Goal: Task Accomplishment & Management: Use online tool/utility

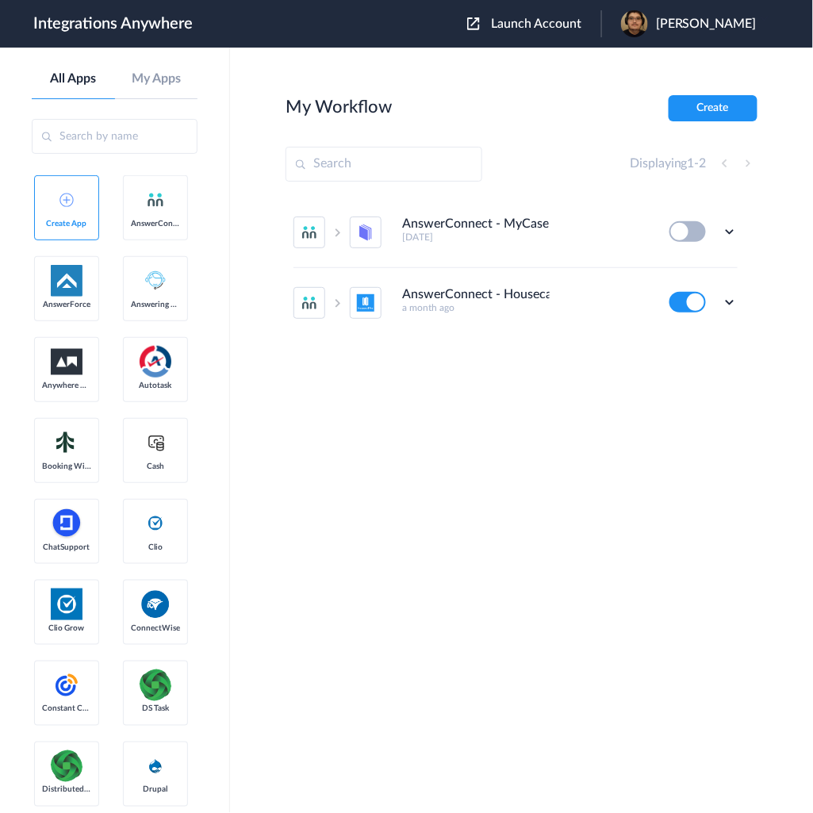
click at [528, 17] on button "Launch Account" at bounding box center [534, 24] width 134 height 15
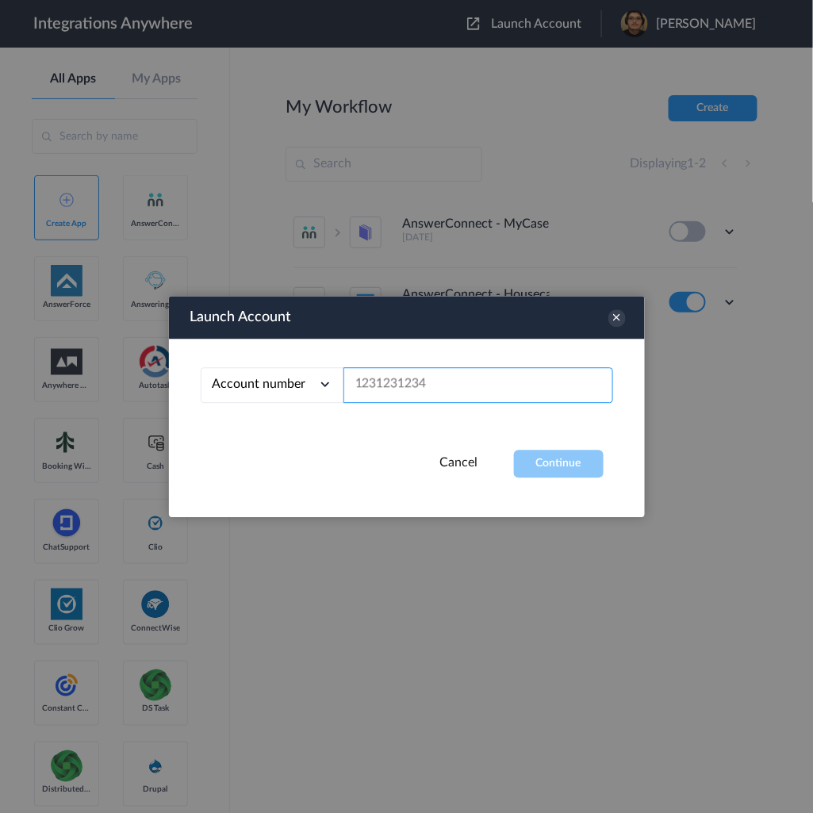
click at [500, 384] on input "text" at bounding box center [478, 385] width 270 height 36
paste input "2088772821"
type input "2088772821"
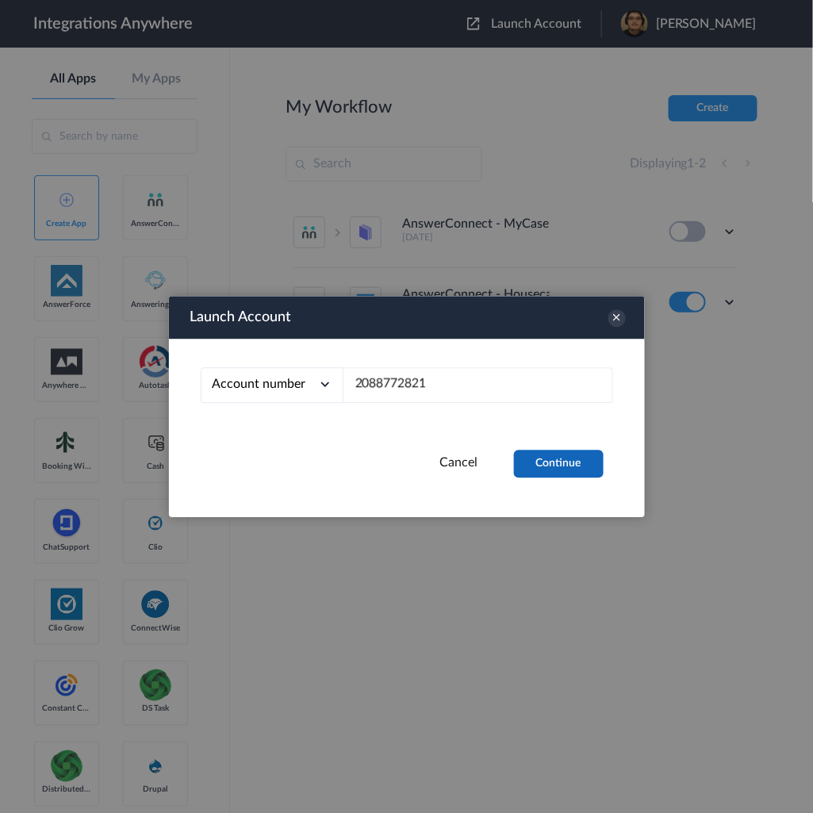
click at [550, 460] on button "Continue" at bounding box center [559, 464] width 90 height 28
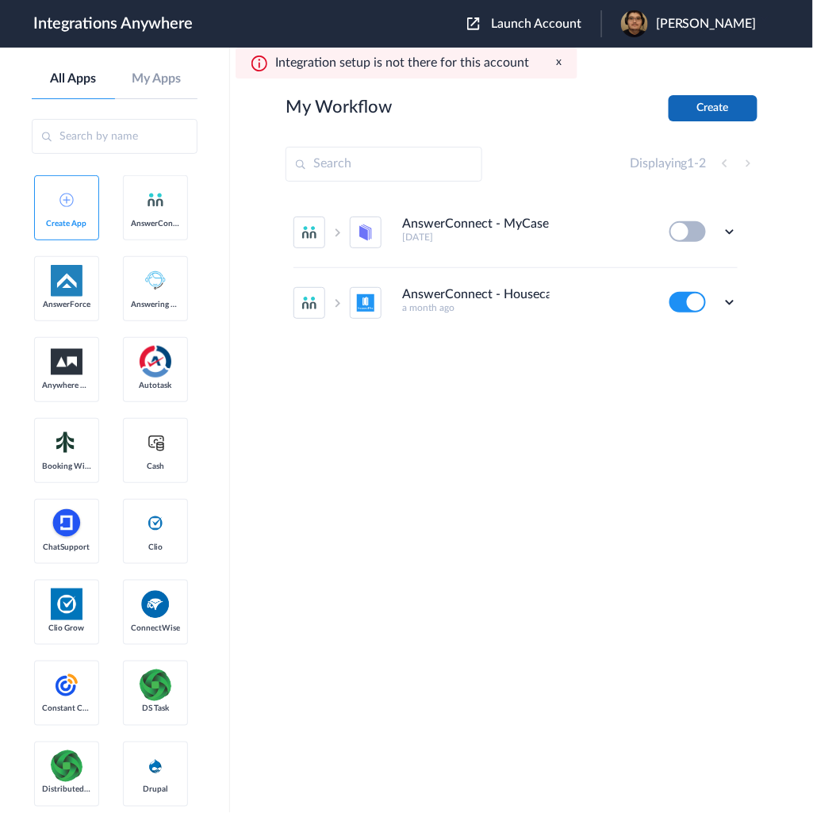
click at [711, 105] on button "Create" at bounding box center [712, 108] width 89 height 26
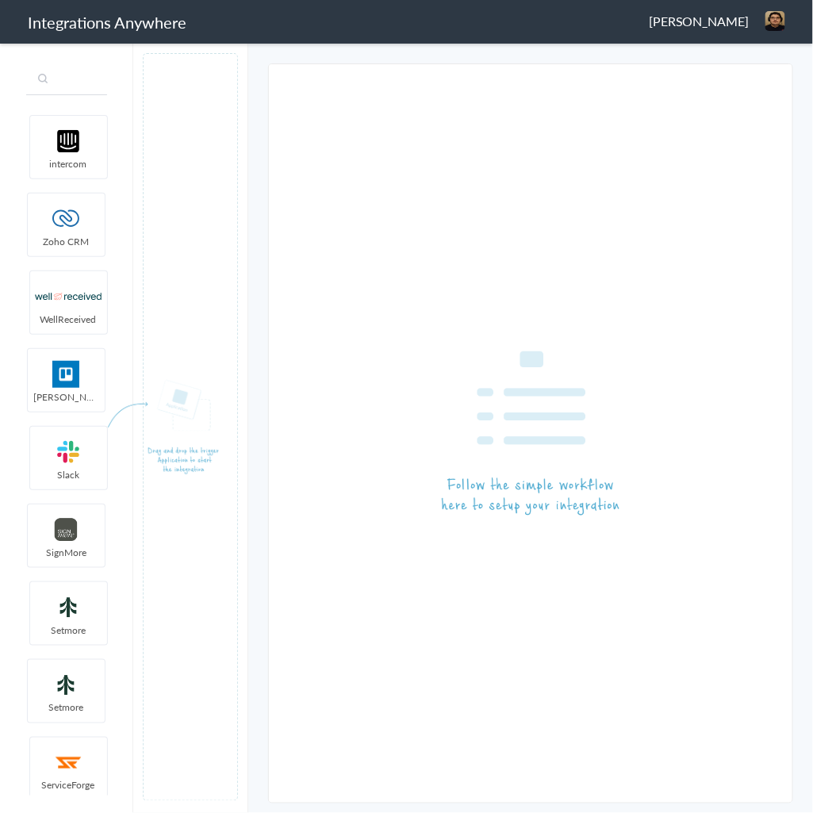
click at [78, 80] on input "text" at bounding box center [66, 80] width 81 height 30
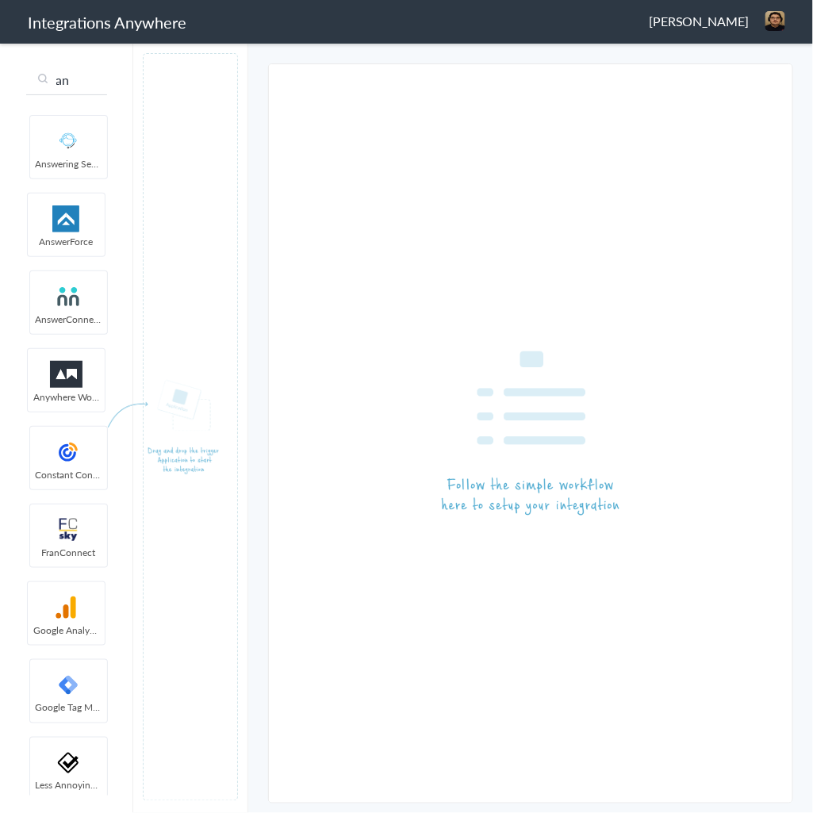
type input "an"
click at [71, 322] on span "AnswerConnect" at bounding box center [68, 318] width 77 height 13
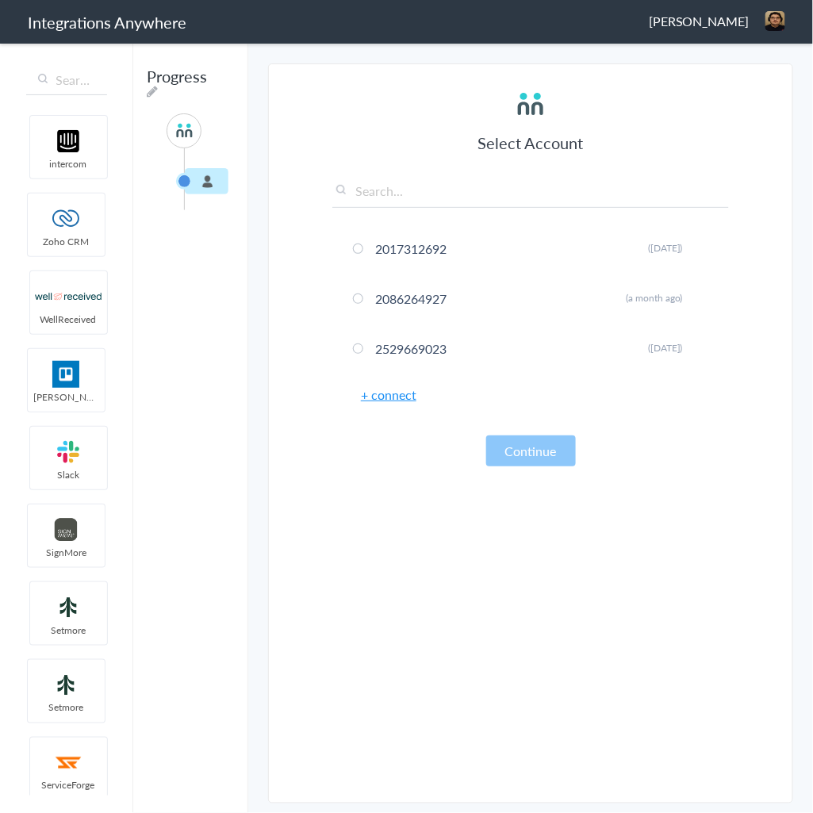
click at [378, 395] on link "+ connect" at bounding box center [389, 394] width 56 height 18
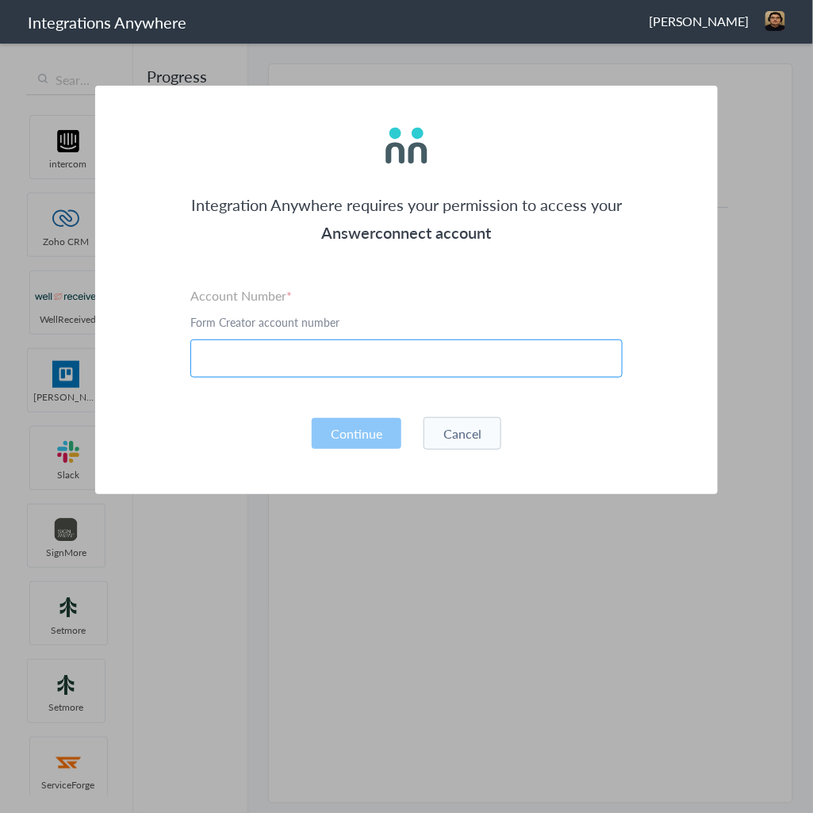
click at [392, 358] on input "text" at bounding box center [406, 358] width 432 height 38
paste input "2088772821"
type input "2088772821"
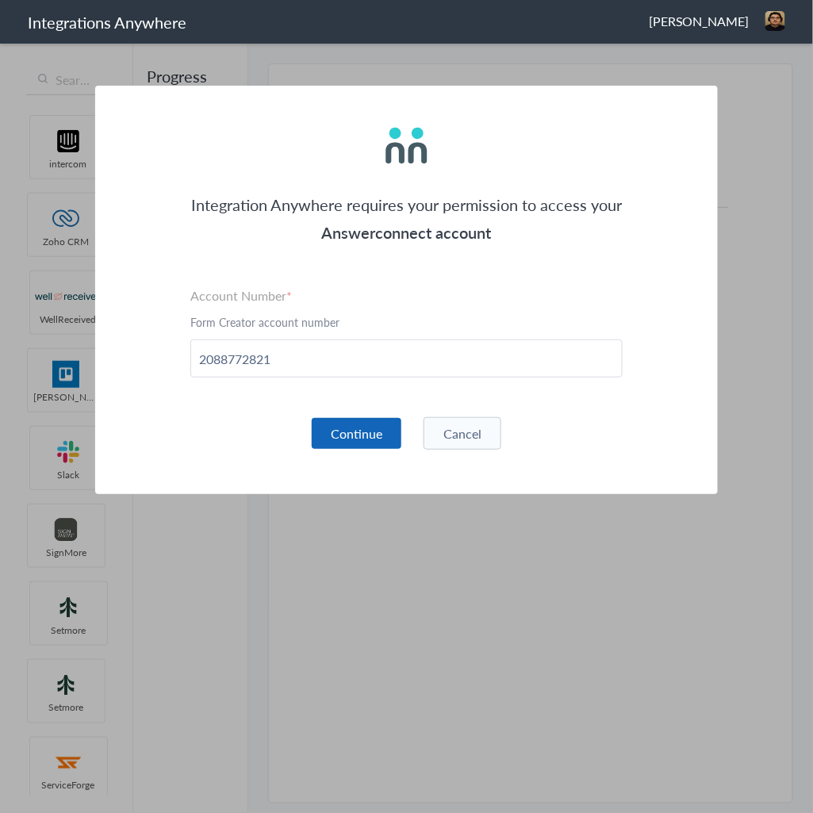
click at [373, 434] on button "Continue" at bounding box center [357, 433] width 90 height 31
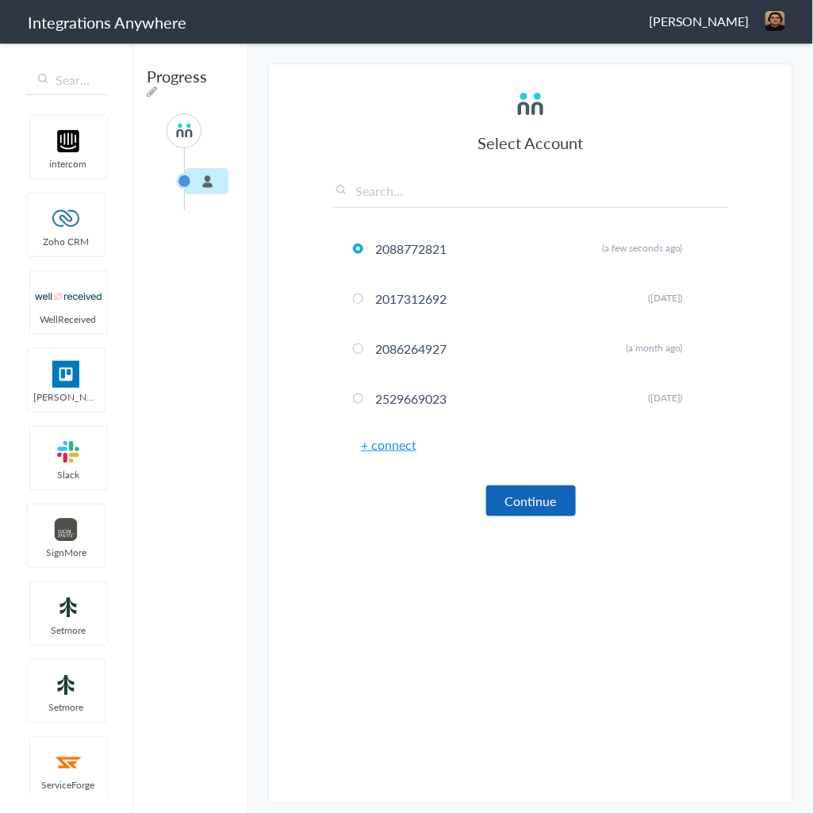
click at [533, 495] on button "Continue" at bounding box center [531, 500] width 90 height 31
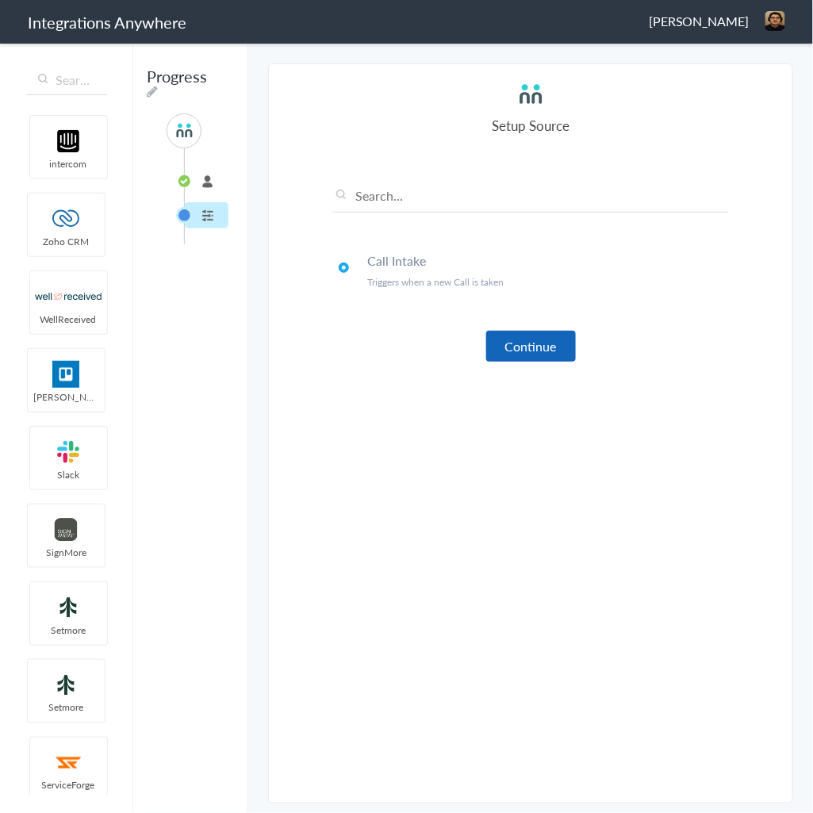
click at [546, 356] on button "Continue" at bounding box center [531, 346] width 90 height 31
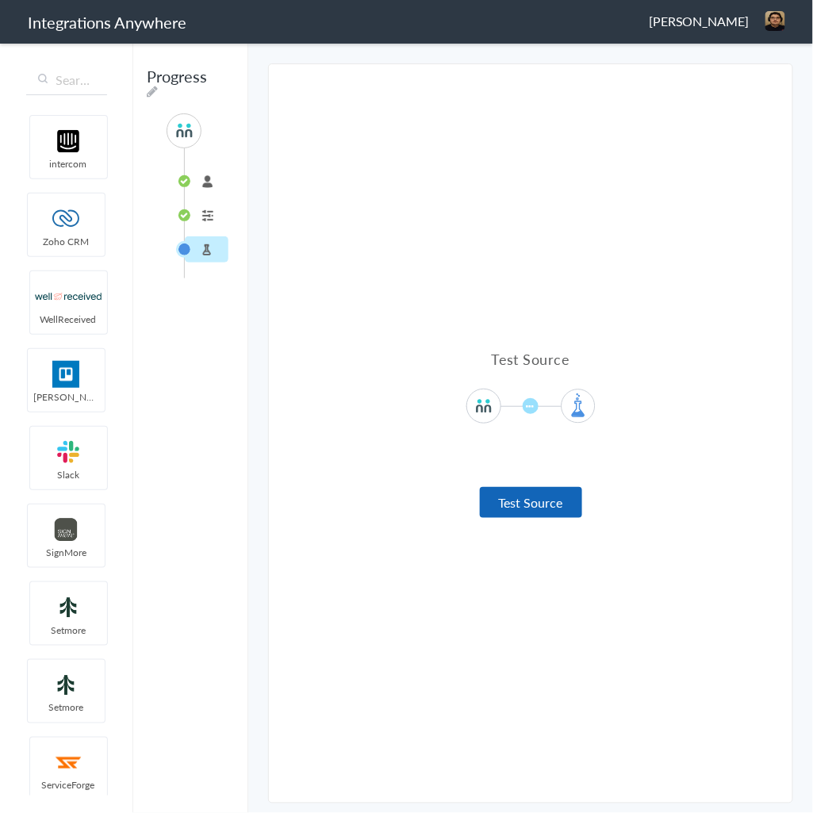
click at [544, 492] on button "Test Source" at bounding box center [531, 502] width 102 height 31
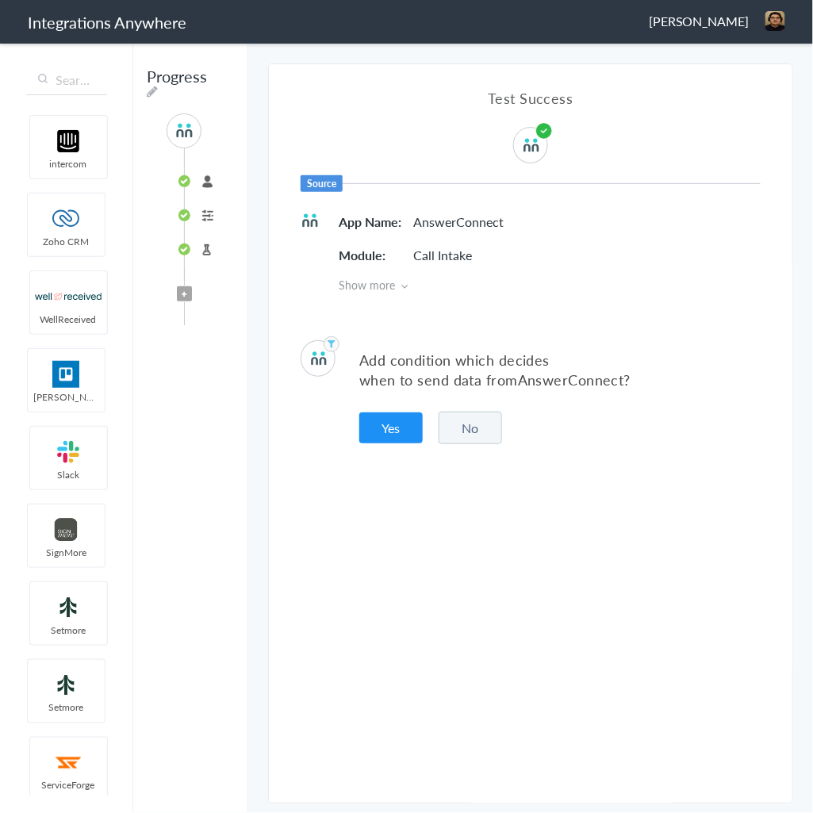
click at [479, 433] on button "No" at bounding box center [469, 427] width 63 height 33
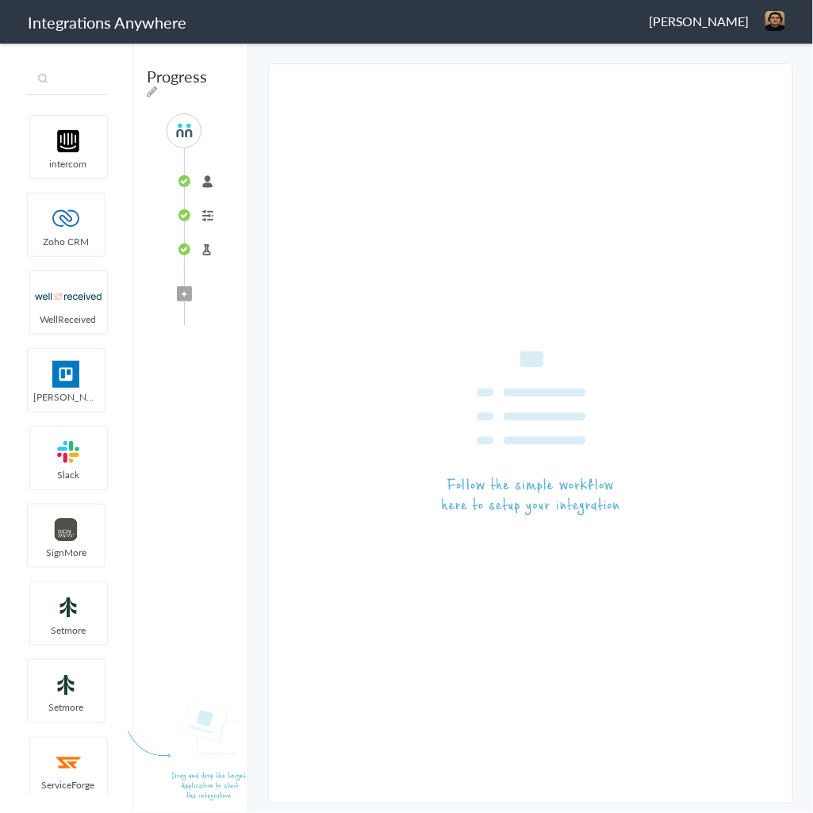
click at [76, 86] on input "text" at bounding box center [66, 80] width 81 height 30
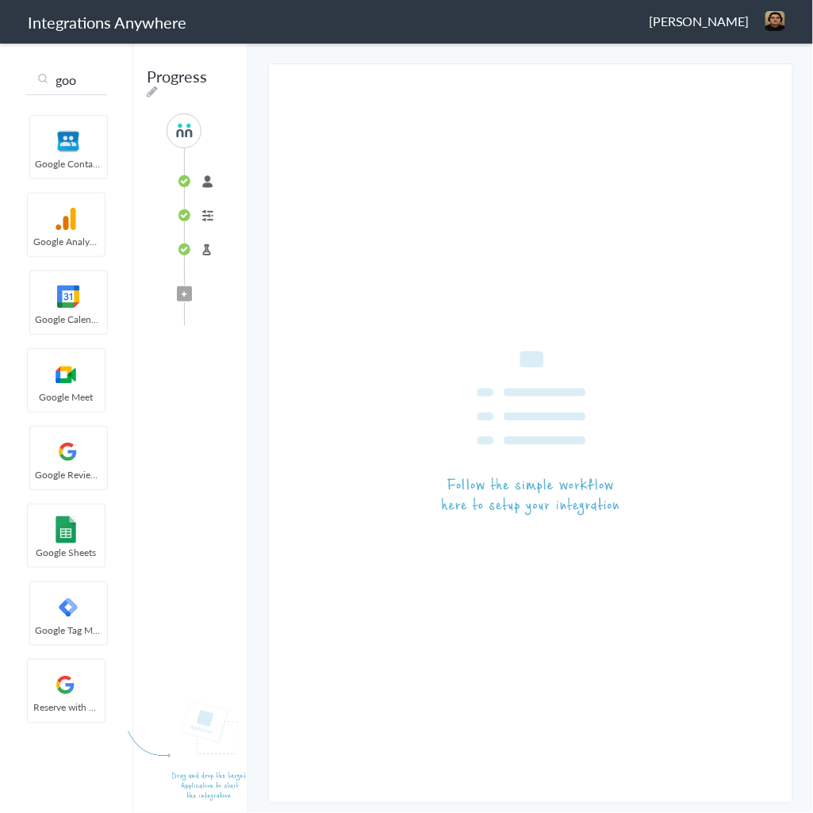
type input "goo"
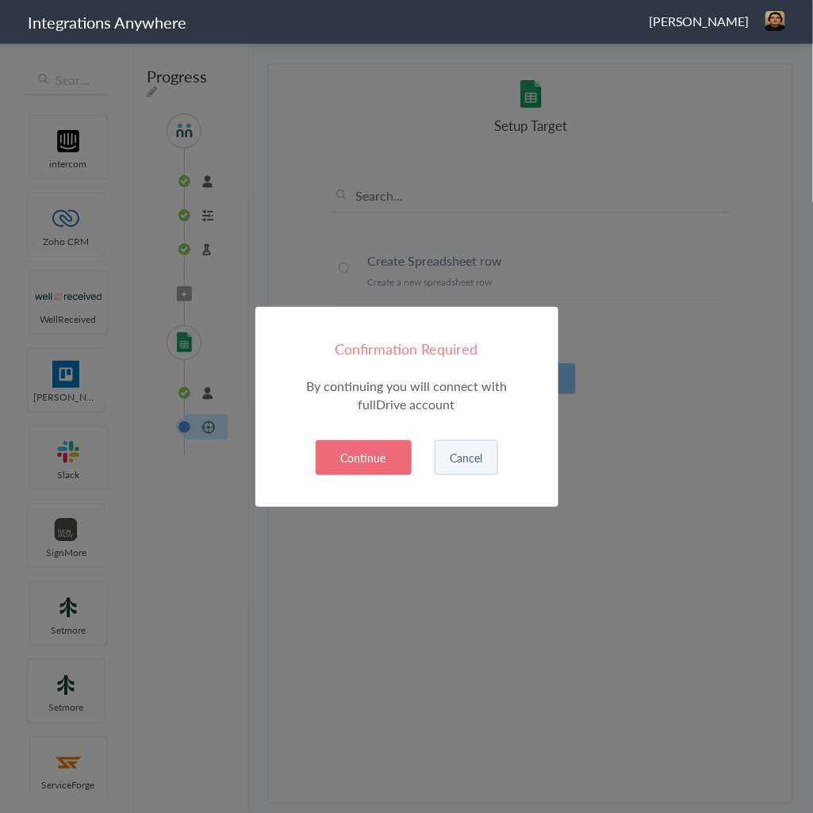
click at [474, 457] on button "Cancel" at bounding box center [465, 457] width 63 height 35
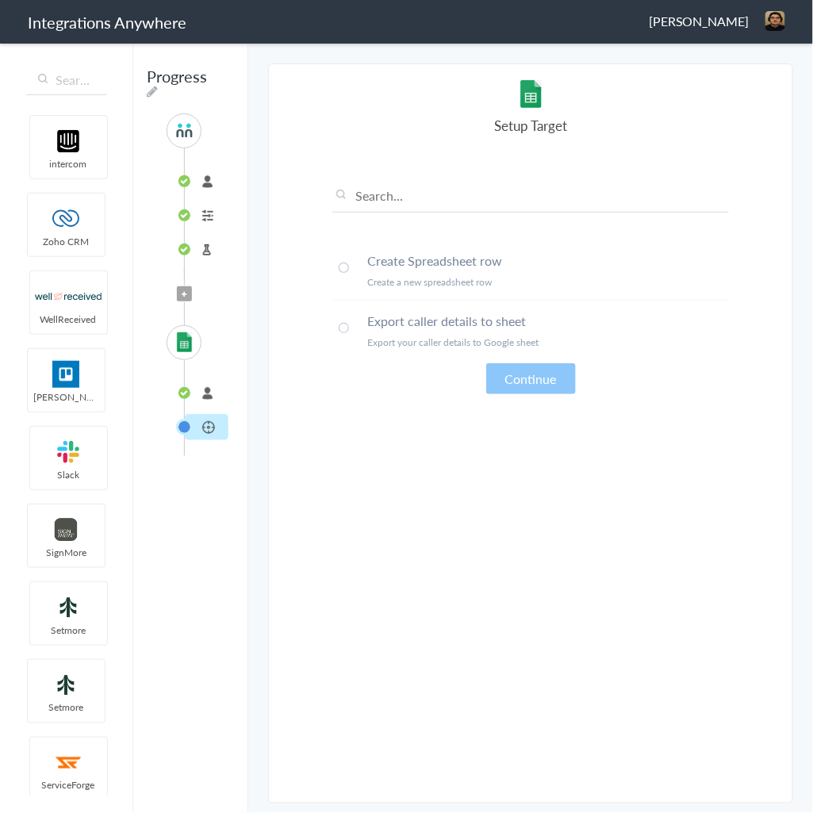
click at [202, 387] on li "FullIntegrations" at bounding box center [207, 393] width 44 height 26
